Goal: Contribute content

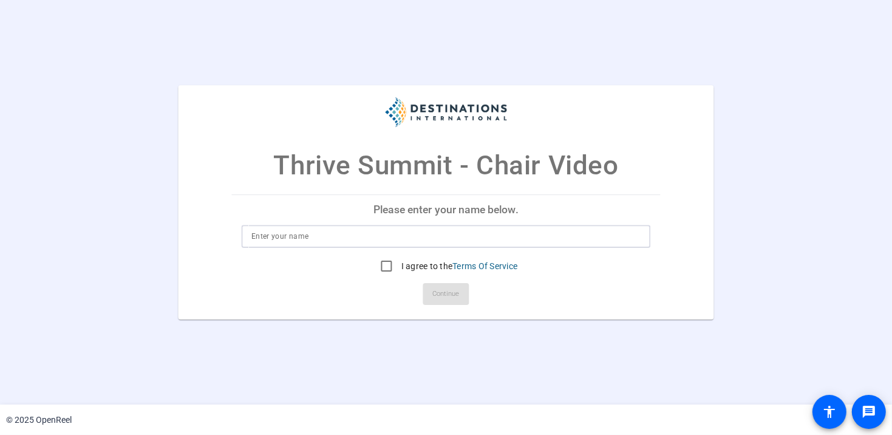
click at [308, 237] on input at bounding box center [445, 236] width 389 height 15
type input "[PERSON_NAME]"
click at [388, 266] on input "I agree to the Terms Of Service" at bounding box center [387, 266] width 24 height 24
checkbox input "true"
click at [455, 297] on span "Continue" at bounding box center [446, 294] width 27 height 18
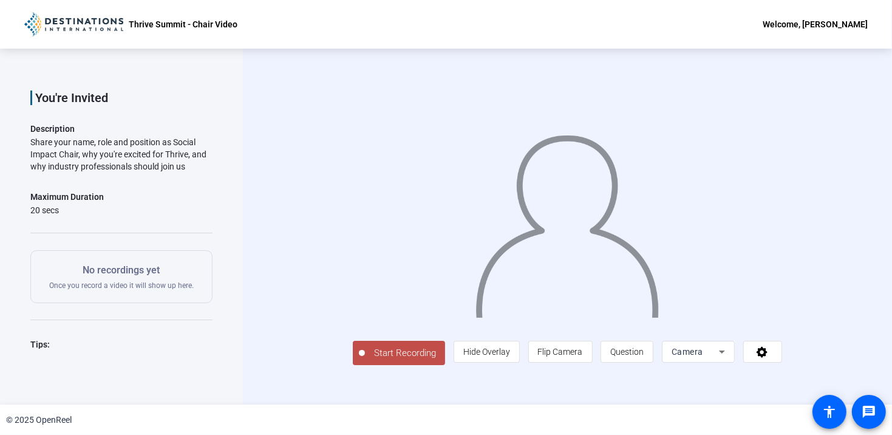
scroll to position [61, 0]
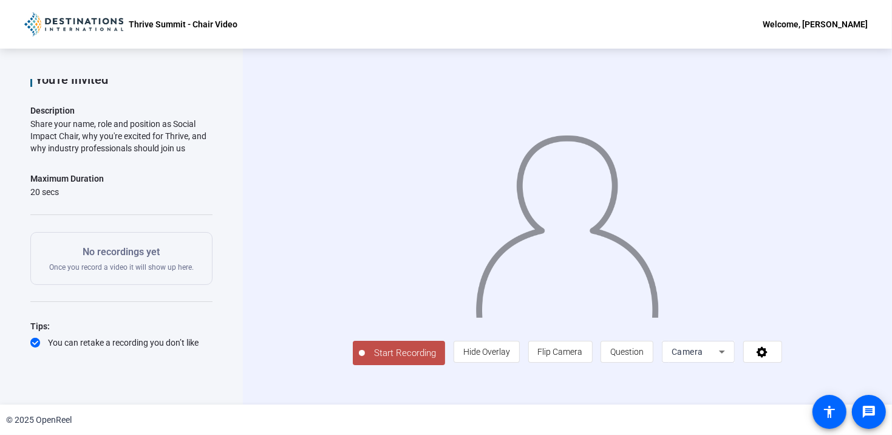
click at [365, 360] on span "Start Recording" at bounding box center [405, 353] width 80 height 14
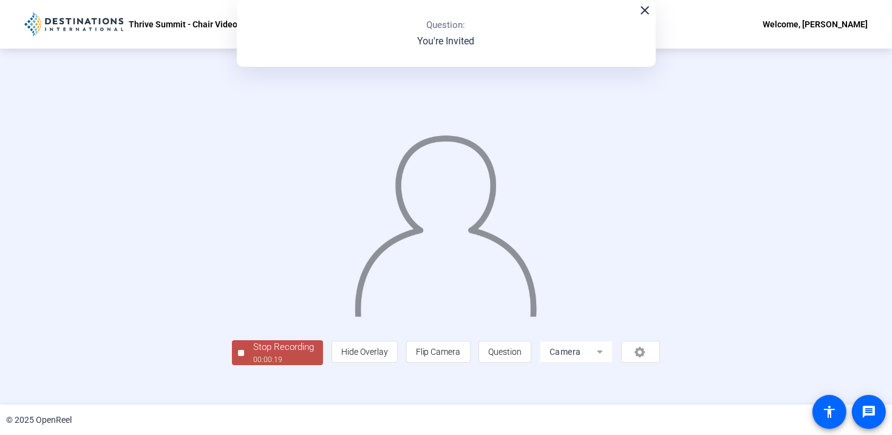
scroll to position [21, 0]
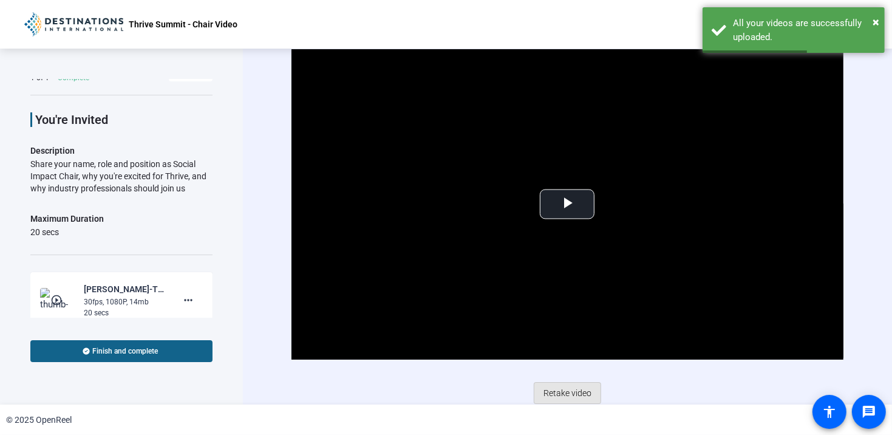
click at [558, 389] on span "Retake video" at bounding box center [567, 392] width 48 height 23
click at [560, 386] on span "Retake video" at bounding box center [567, 392] width 48 height 23
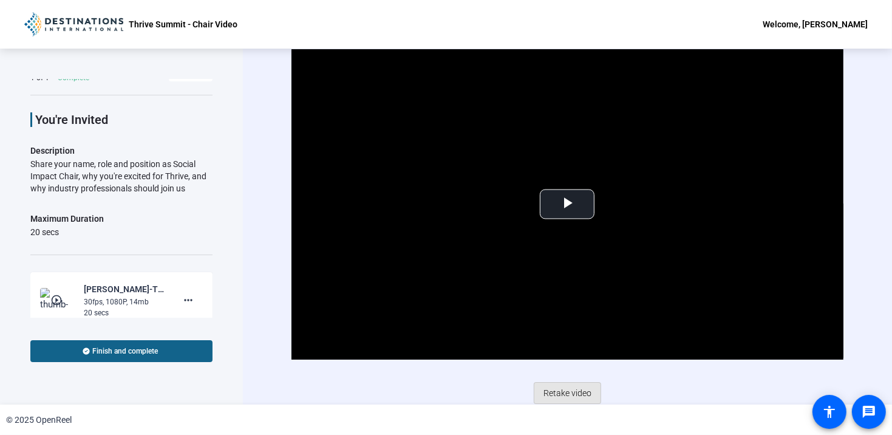
click at [565, 388] on span "Retake video" at bounding box center [567, 392] width 48 height 23
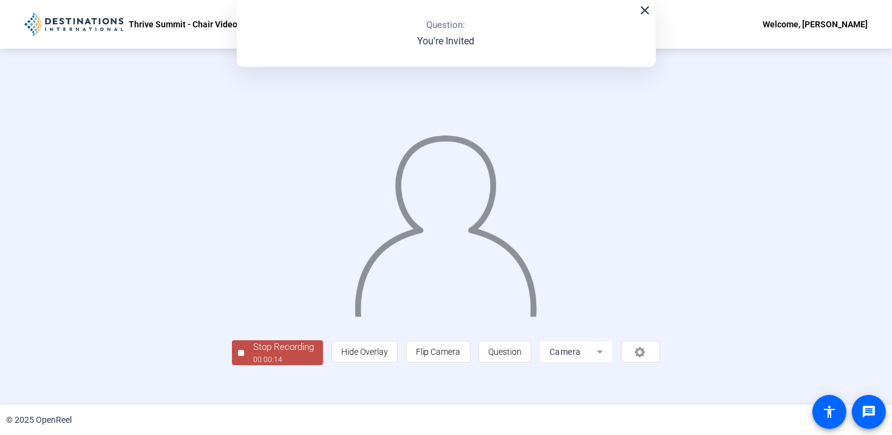
scroll to position [40, 0]
click at [253, 354] on div "Stop Recording" at bounding box center [283, 347] width 61 height 14
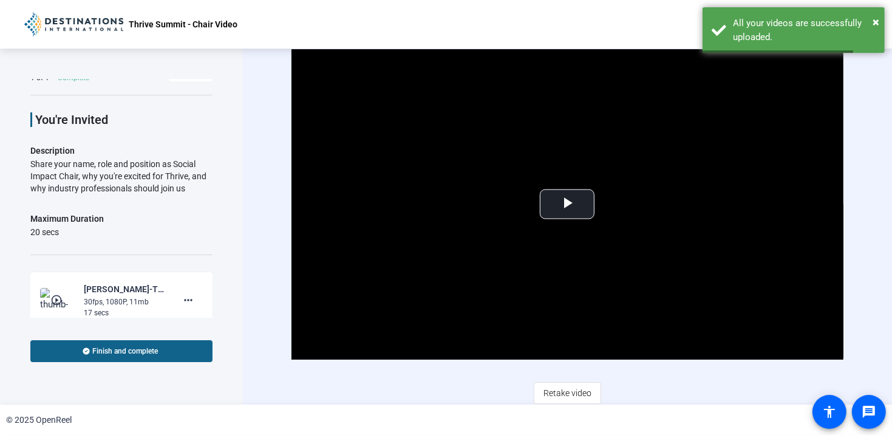
scroll to position [2, 0]
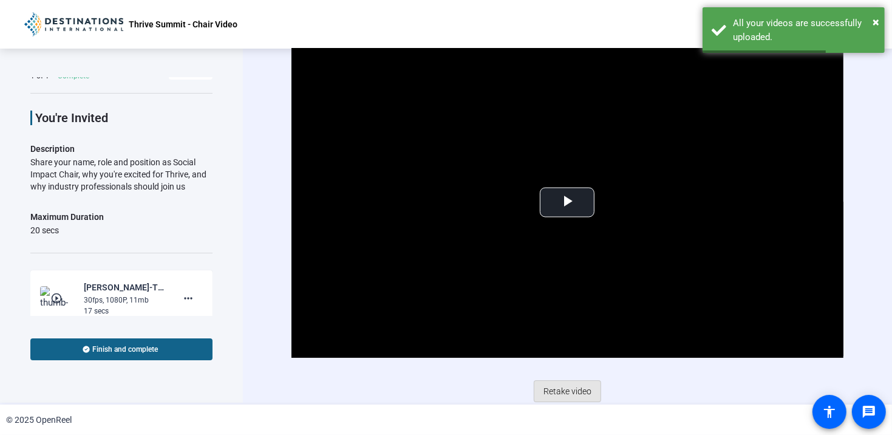
click at [564, 382] on span "Retake video" at bounding box center [567, 390] width 48 height 23
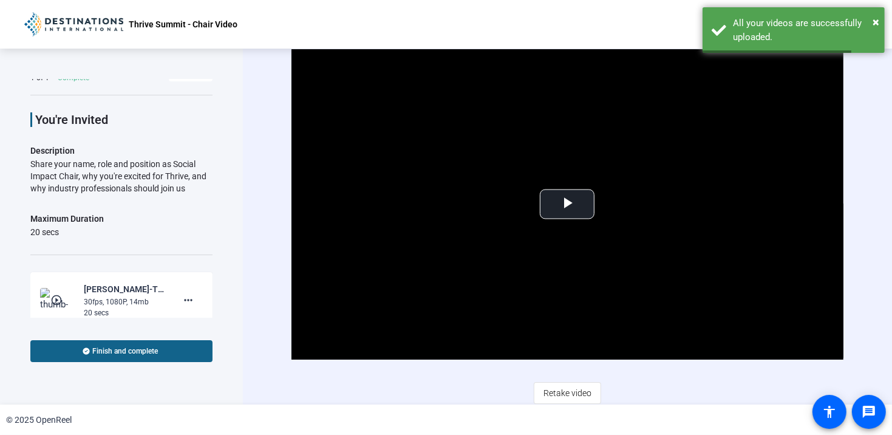
click at [568, 385] on span "Retake video" at bounding box center [567, 392] width 48 height 23
click at [567, 204] on span "Video Player" at bounding box center [567, 204] width 0 height 0
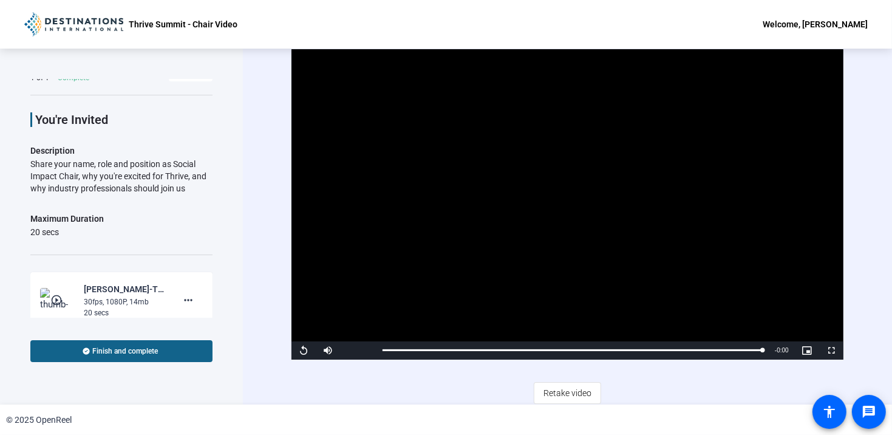
click at [558, 389] on span "Retake video" at bounding box center [567, 392] width 48 height 23
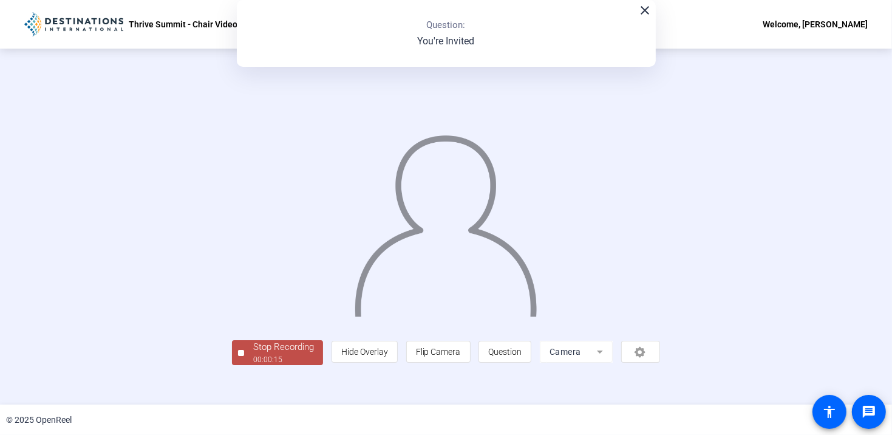
scroll to position [40, 0]
click at [253, 354] on div "Stop Recording" at bounding box center [283, 347] width 61 height 14
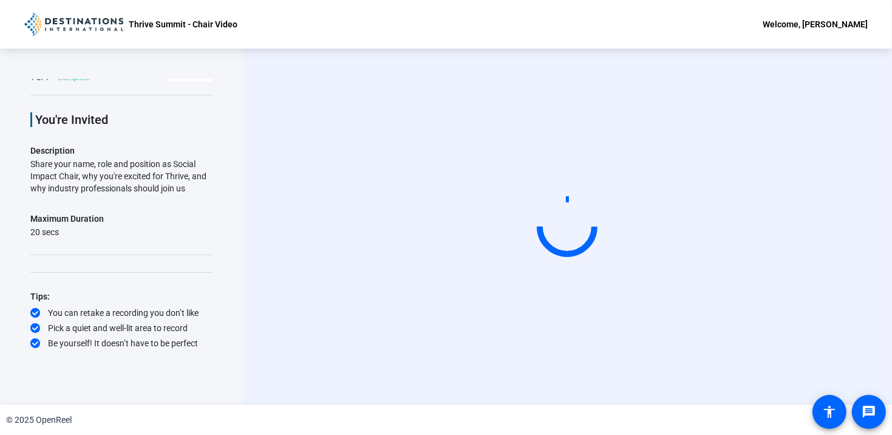
scroll to position [0, 0]
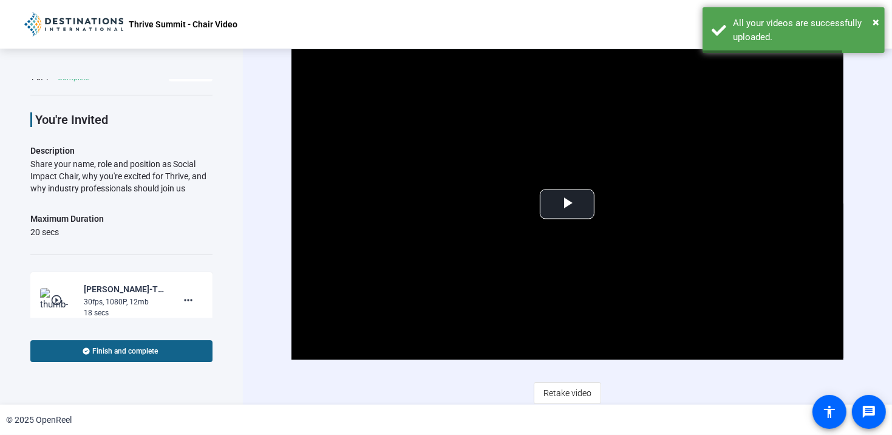
click at [550, 387] on span "Retake video" at bounding box center [567, 392] width 48 height 23
click at [567, 204] on span "Video Player" at bounding box center [567, 204] width 0 height 0
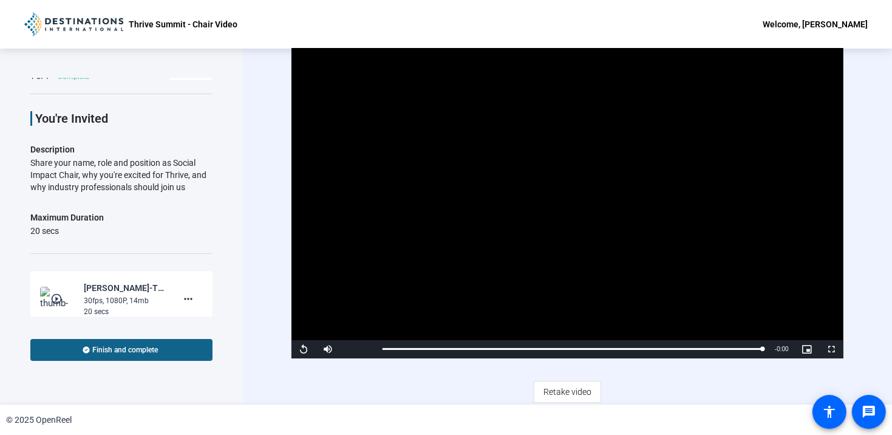
scroll to position [2, 0]
click at [135, 350] on span "Finish and complete" at bounding box center [126, 349] width 66 height 10
